Goal: Task Accomplishment & Management: Use online tool/utility

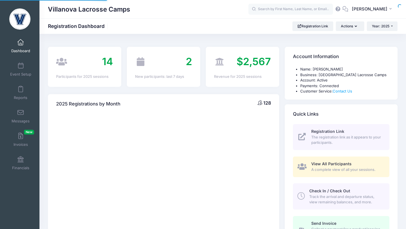
select select
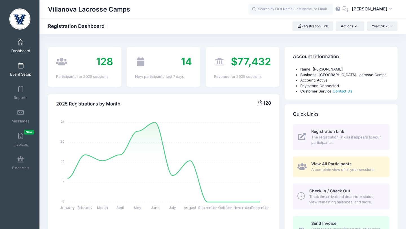
click at [23, 69] on link "Event Setup" at bounding box center [20, 69] width 27 height 20
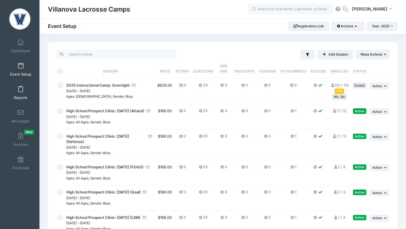
click at [21, 91] on span at bounding box center [21, 89] width 0 height 6
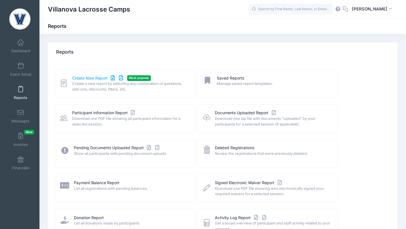
click at [90, 80] on link "Create New Report" at bounding box center [98, 78] width 52 height 6
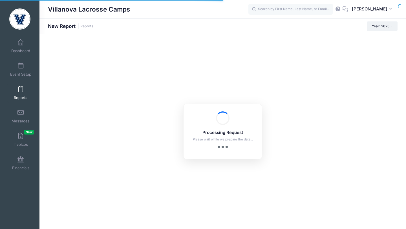
checkbox input "true"
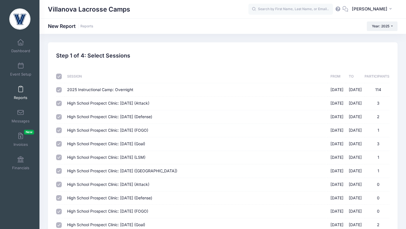
click at [60, 76] on input "checkbox" at bounding box center [59, 77] width 6 height 6
checkbox input "false"
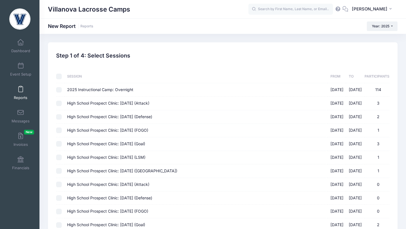
checkbox input "false"
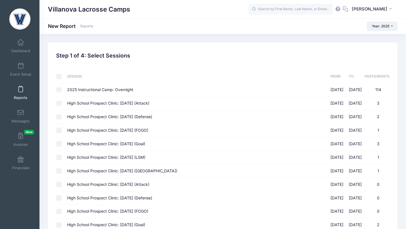
checkbox input "false"
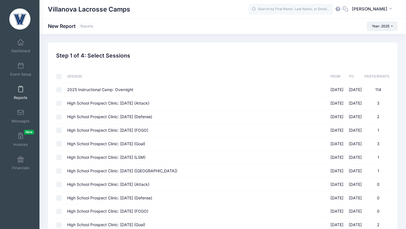
click at [60, 102] on input "High School Prospect Clinic: [DATE] (Attack) [DATE] - [DATE] 3" at bounding box center [59, 104] width 6 height 6
checkbox input "true"
click at [59, 117] on input "High School Prospect Clinic: [DATE] (Defense) [DATE] - [DATE] 2" at bounding box center [59, 117] width 6 height 6
checkbox input "true"
click at [59, 131] on input "High School Prospect Clinic: [DATE] (FOGO) [DATE] - [DATE] 1" at bounding box center [59, 130] width 6 height 6
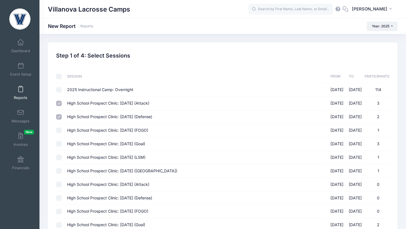
checkbox input "true"
click at [60, 144] on input "High School Prospect Clinic: [DATE] (Goal) [DATE] - [DATE] 3" at bounding box center [59, 144] width 6 height 6
checkbox input "true"
click at [61, 157] on input "High School Prospect Clinic: [DATE] (LSM) [DATE] - [DATE] 1" at bounding box center [59, 158] width 6 height 6
checkbox input "true"
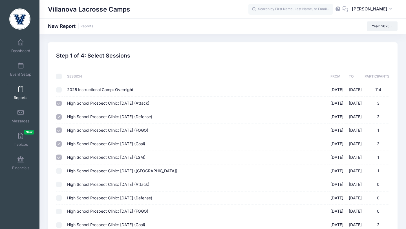
click at [61, 169] on input "High School Prospect Clinic: [DATE] ([GEOGRAPHIC_DATA]) [DATE] - [DATE] 1" at bounding box center [59, 171] width 6 height 6
checkbox input "true"
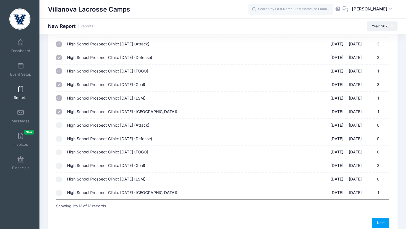
scroll to position [87, 0]
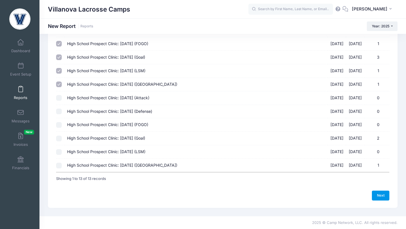
click at [378, 191] on link "Next" at bounding box center [380, 196] width 17 height 10
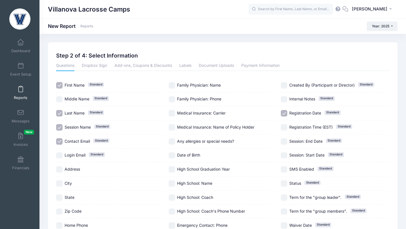
scroll to position [89, 0]
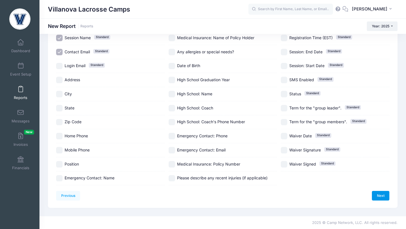
click at [378, 193] on link "Next" at bounding box center [380, 196] width 17 height 10
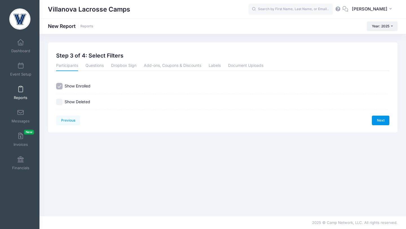
click at [385, 119] on link "Next" at bounding box center [380, 121] width 17 height 10
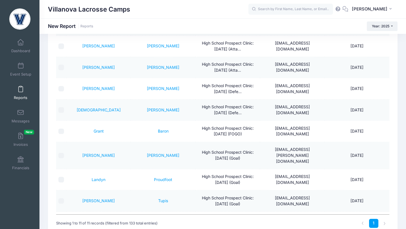
click at [294, 18] on div "Villanova Lacrosse Camps MC" at bounding box center [222, 9] width 367 height 18
